Goal: Task Accomplishment & Management: Use online tool/utility

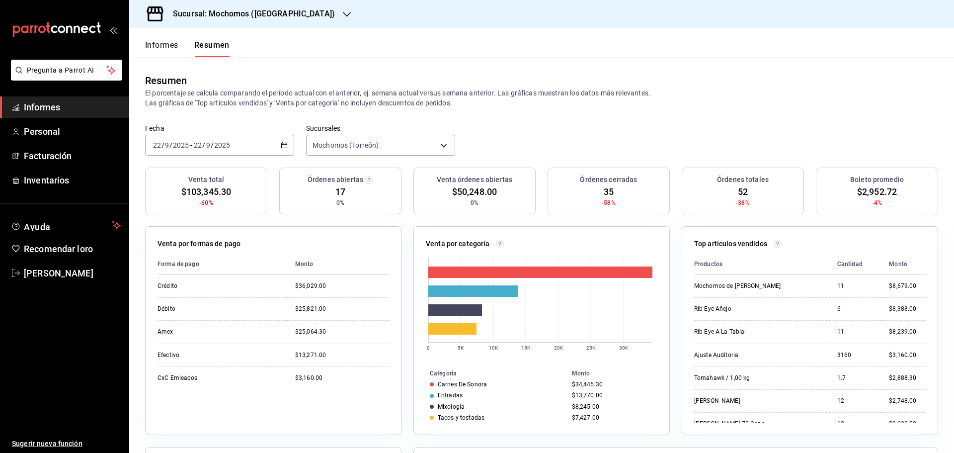
click at [153, 48] on font "Informes" at bounding box center [161, 44] width 33 height 9
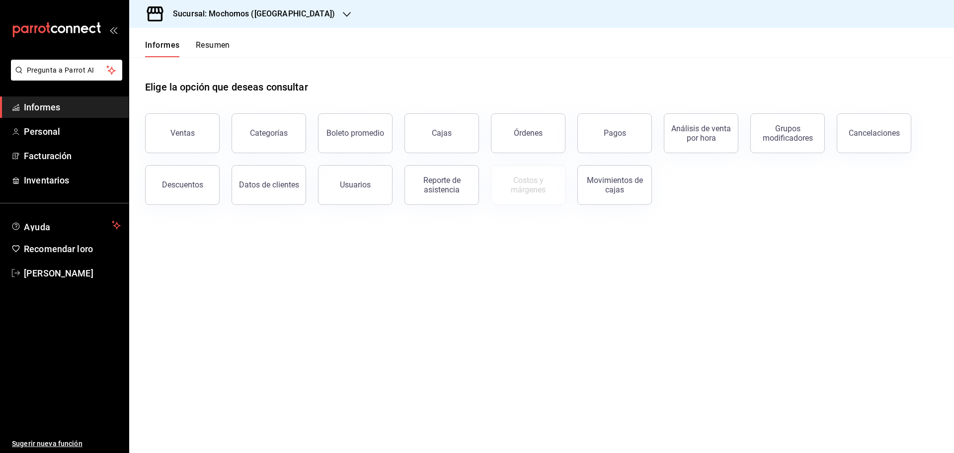
click at [202, 47] on font "Resumen" at bounding box center [213, 44] width 34 height 9
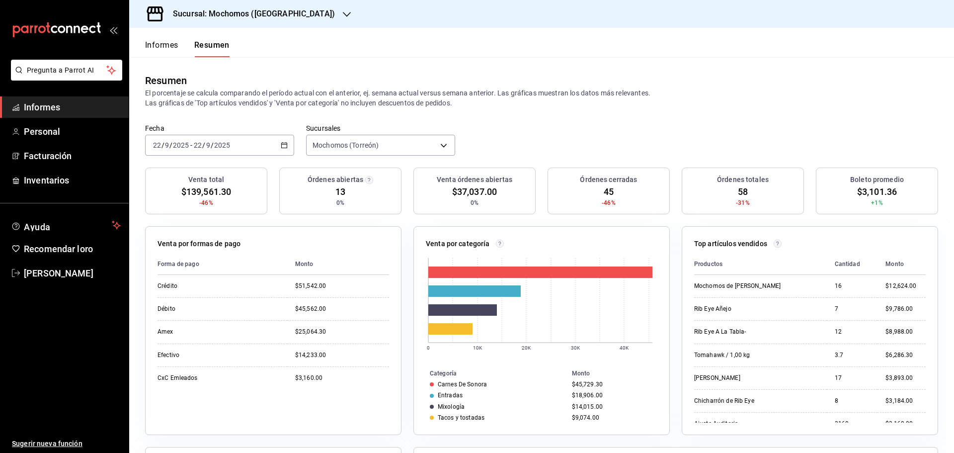
click at [174, 48] on font "Informes" at bounding box center [161, 44] width 33 height 9
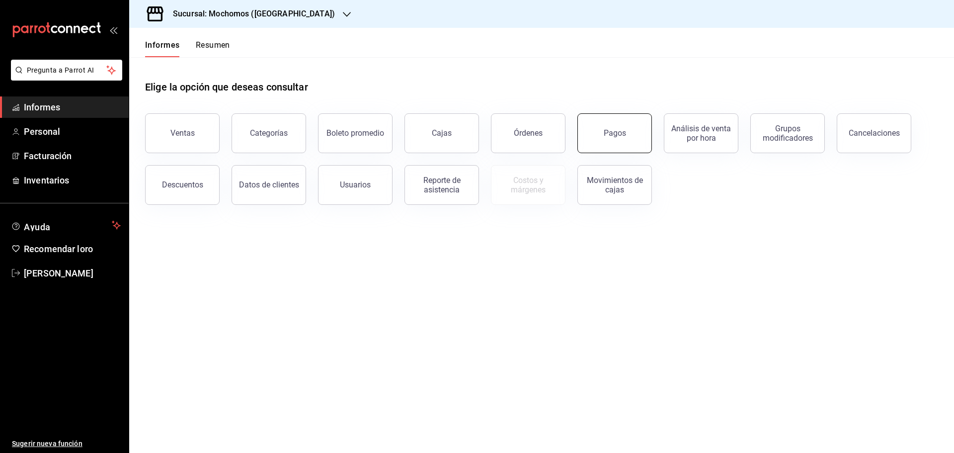
click at [615, 137] on font "Pagos" at bounding box center [615, 132] width 22 height 9
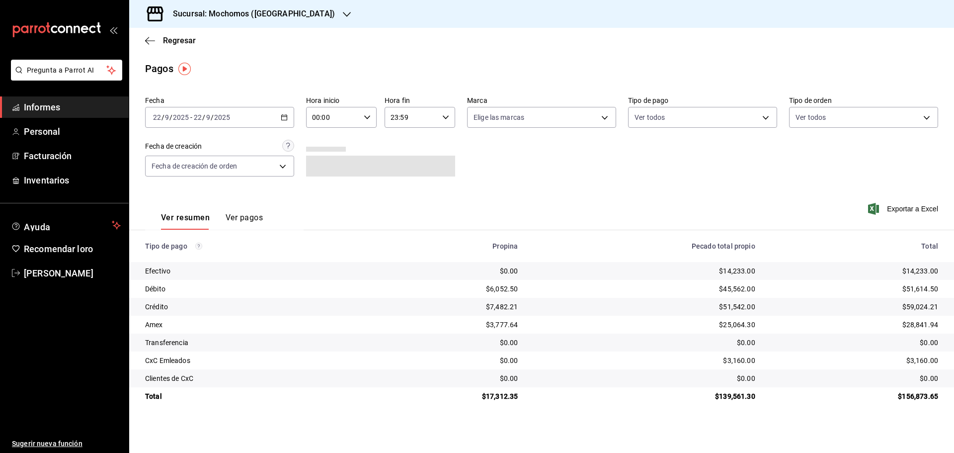
click at [368, 118] on \(Stroke\) "button" at bounding box center [367, 116] width 6 height 3
click at [328, 164] on button "07" at bounding box center [323, 161] width 31 height 20
type input "07:00"
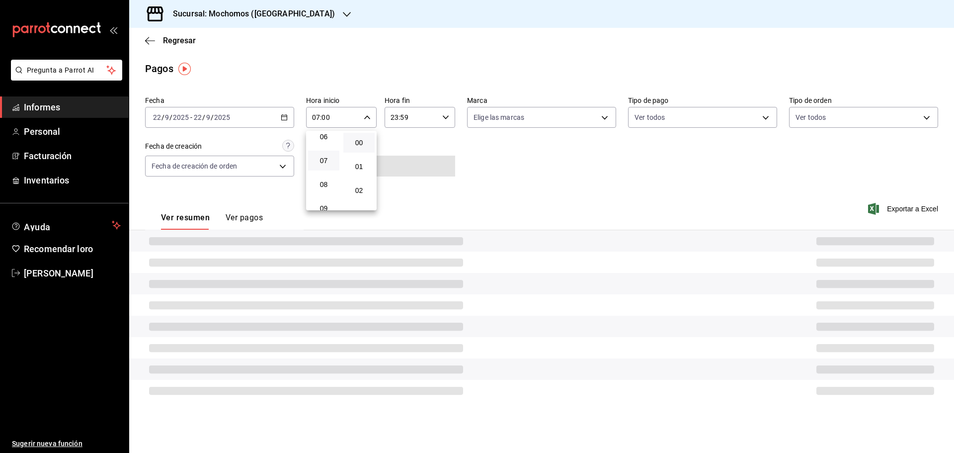
click at [328, 164] on button "07" at bounding box center [323, 161] width 31 height 20
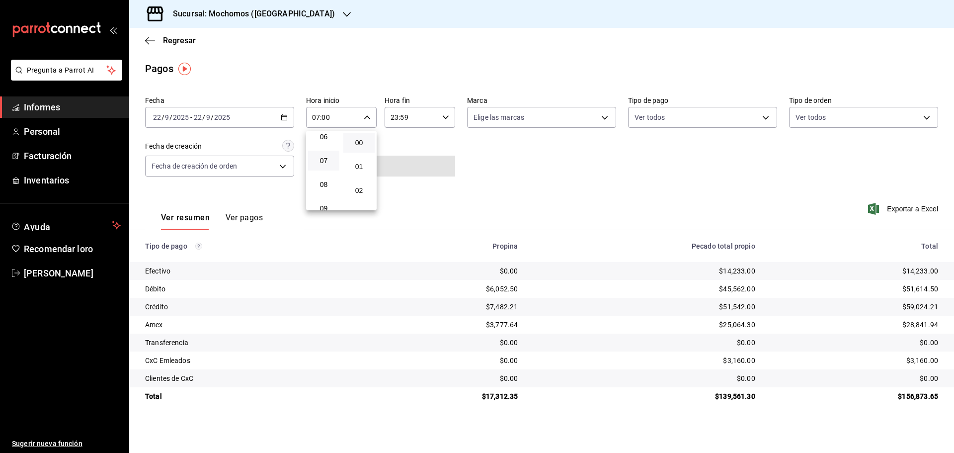
click at [906, 206] on div at bounding box center [477, 226] width 954 height 453
click at [906, 211] on font "Exportar a Excel" at bounding box center [912, 209] width 51 height 8
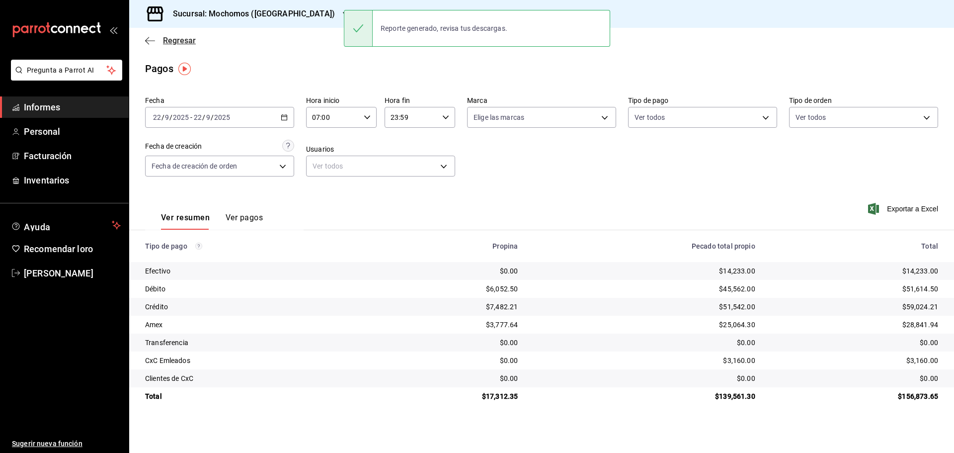
click at [178, 41] on font "Regresar" at bounding box center [179, 40] width 33 height 9
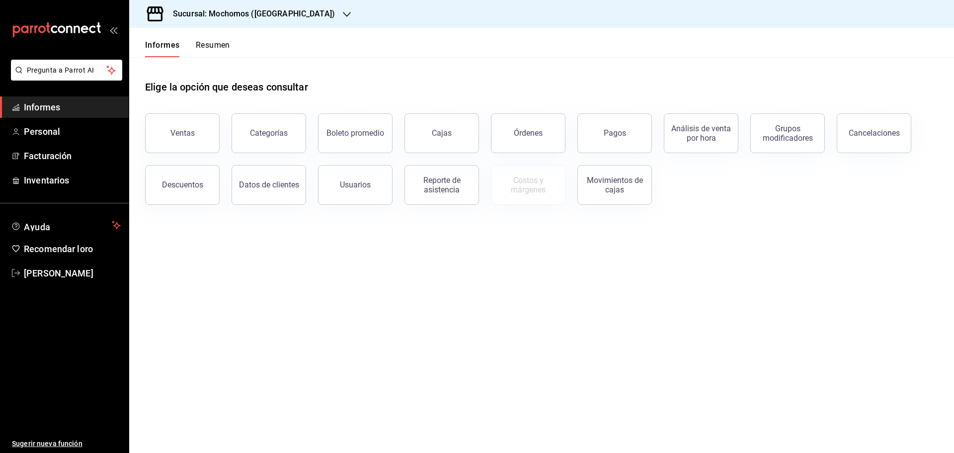
click at [218, 47] on font "Resumen" at bounding box center [213, 44] width 34 height 9
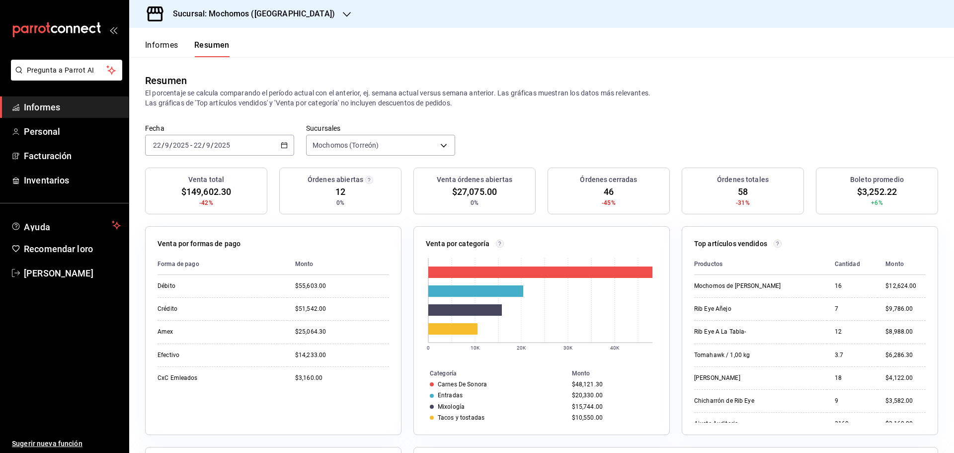
click at [164, 44] on font "Informes" at bounding box center [161, 44] width 33 height 9
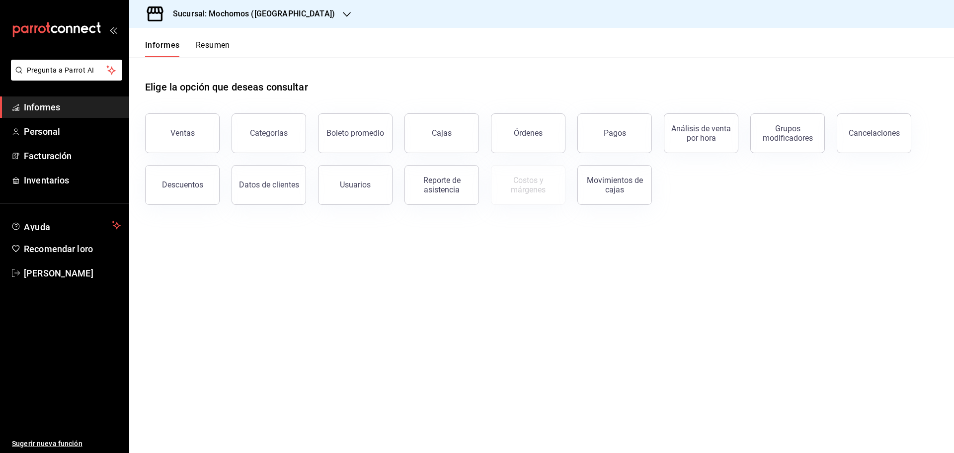
click at [229, 50] on font "Resumen" at bounding box center [213, 45] width 34 height 10
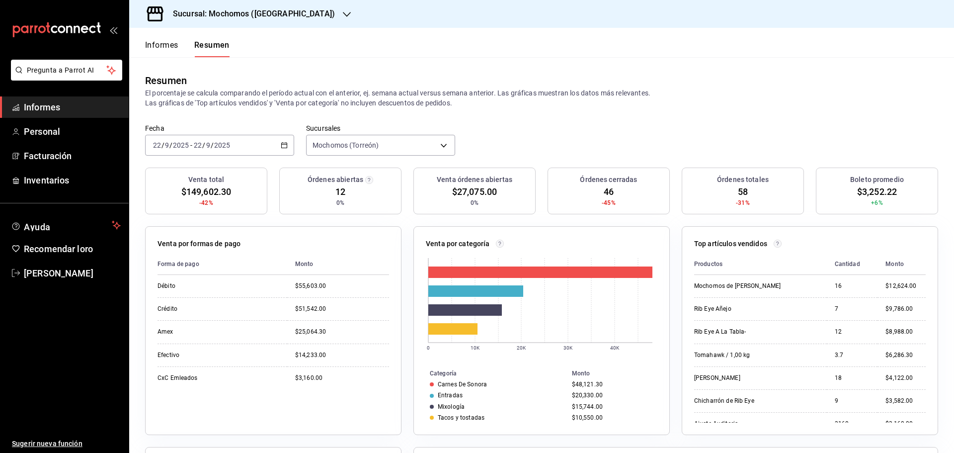
click at [153, 48] on font "Informes" at bounding box center [161, 44] width 33 height 9
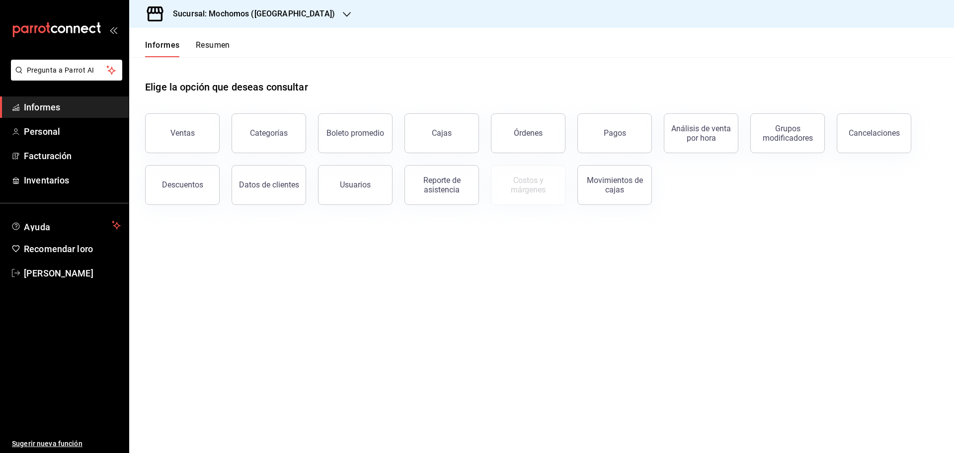
click at [226, 47] on font "Resumen" at bounding box center [213, 44] width 34 height 9
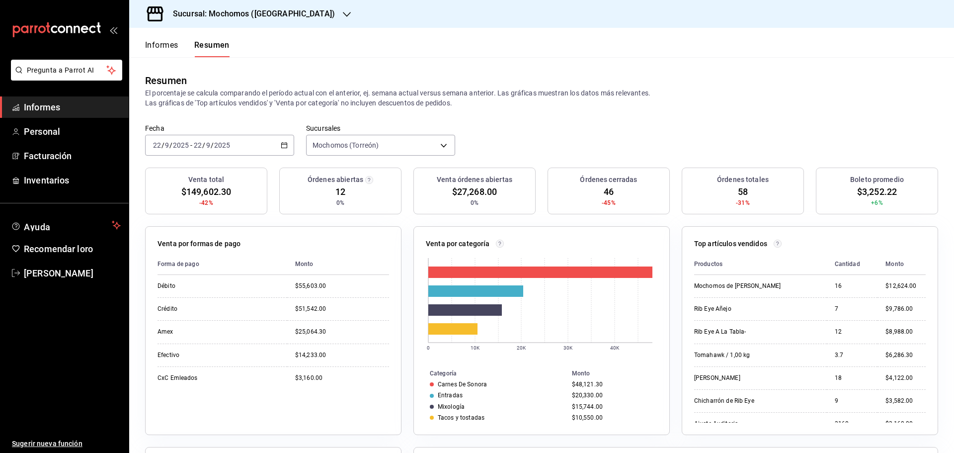
click at [158, 48] on font "Informes" at bounding box center [161, 44] width 33 height 9
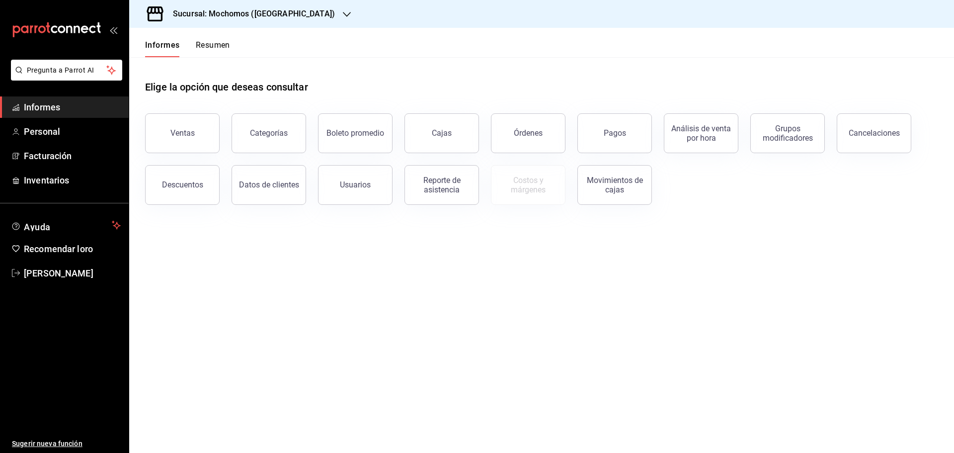
click at [198, 48] on font "Resumen" at bounding box center [213, 44] width 34 height 9
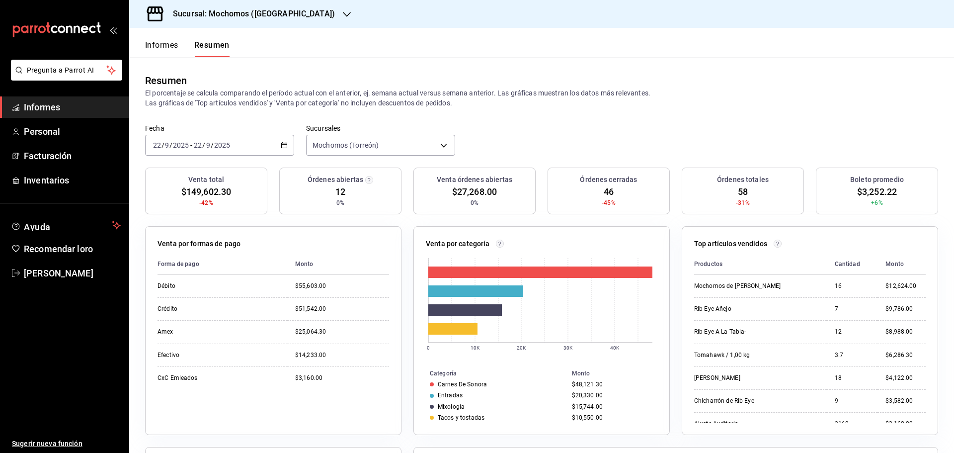
click at [159, 44] on font "Informes" at bounding box center [161, 44] width 33 height 9
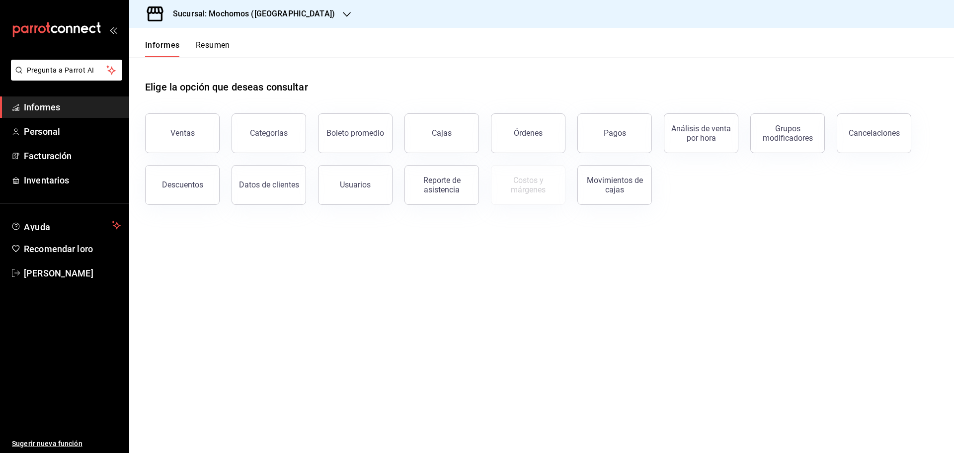
click at [223, 45] on font "Resumen" at bounding box center [213, 44] width 34 height 9
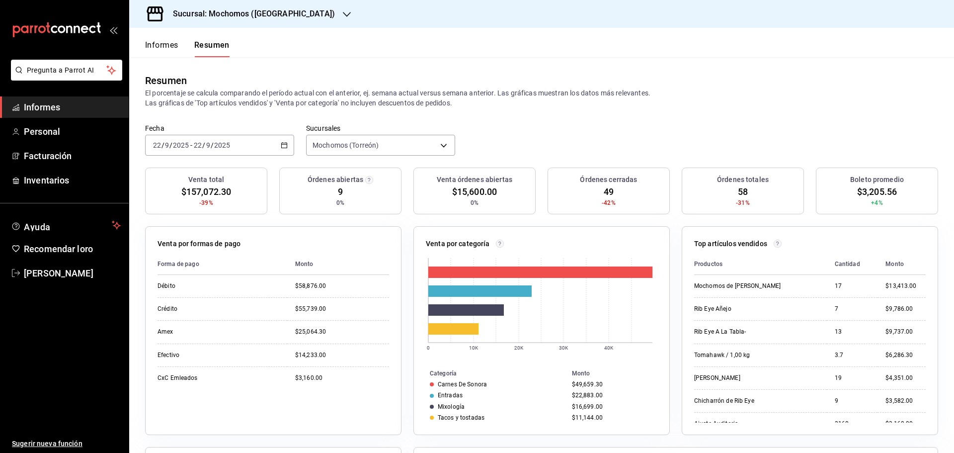
click at [168, 42] on font "Informes" at bounding box center [161, 44] width 33 height 9
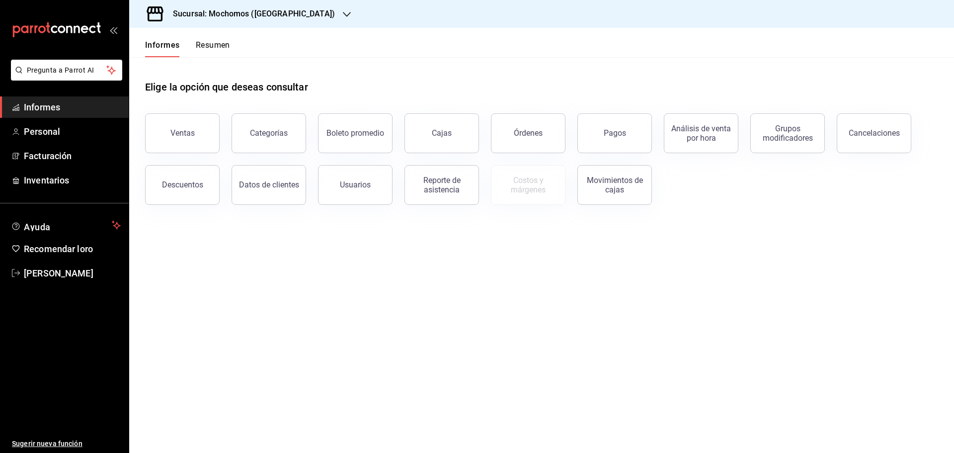
click at [212, 50] on font "Resumen" at bounding box center [213, 45] width 34 height 10
